Goal: Information Seeking & Learning: Learn about a topic

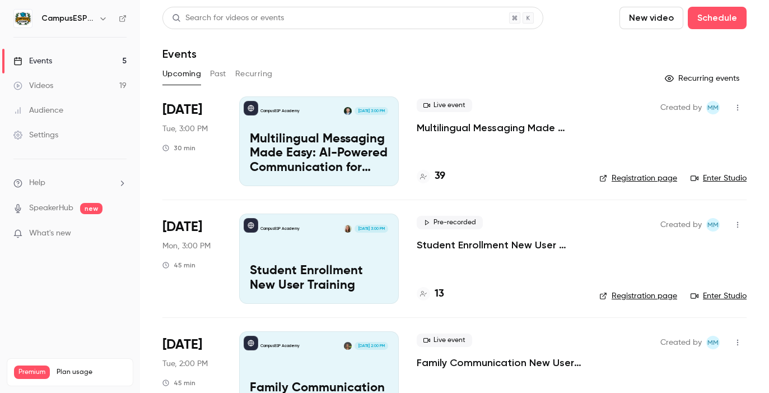
click at [215, 74] on button "Past" at bounding box center [218, 74] width 16 height 18
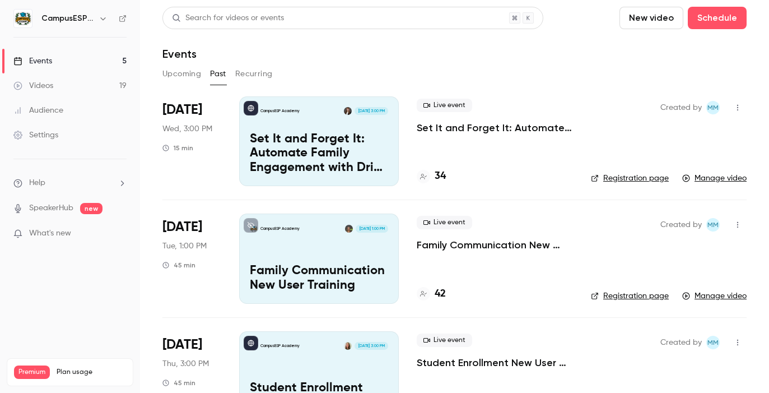
click at [373, 139] on p "Set It and Forget It: Automate Family Engagement with Drip Text Messages" at bounding box center [319, 153] width 138 height 43
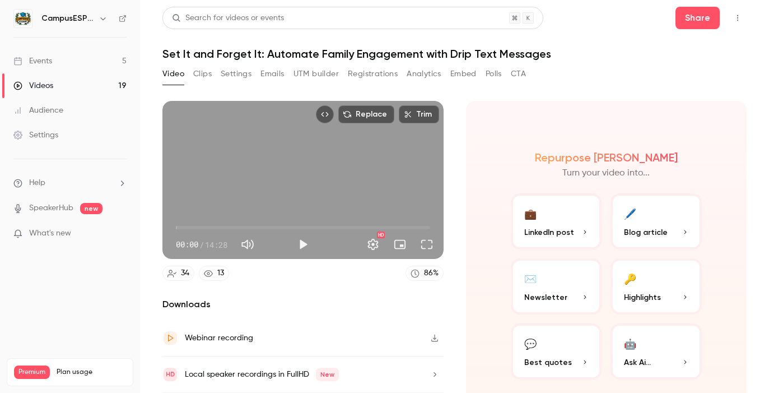
click at [427, 73] on button "Analytics" at bounding box center [424, 74] width 35 height 18
